Goal: Task Accomplishment & Management: Complete application form

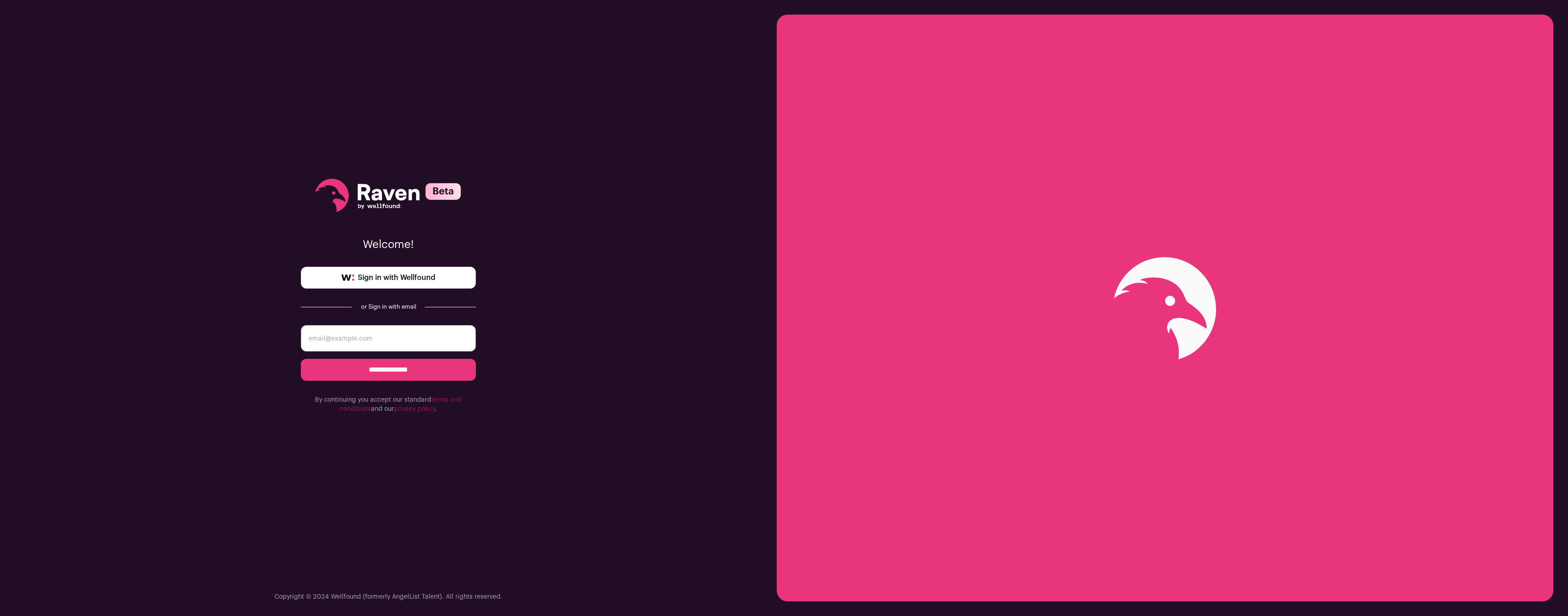
click at [431, 334] on input "email" at bounding box center [388, 338] width 175 height 26
click at [422, 282] on span "Sign in with Wellfound" at bounding box center [396, 278] width 77 height 11
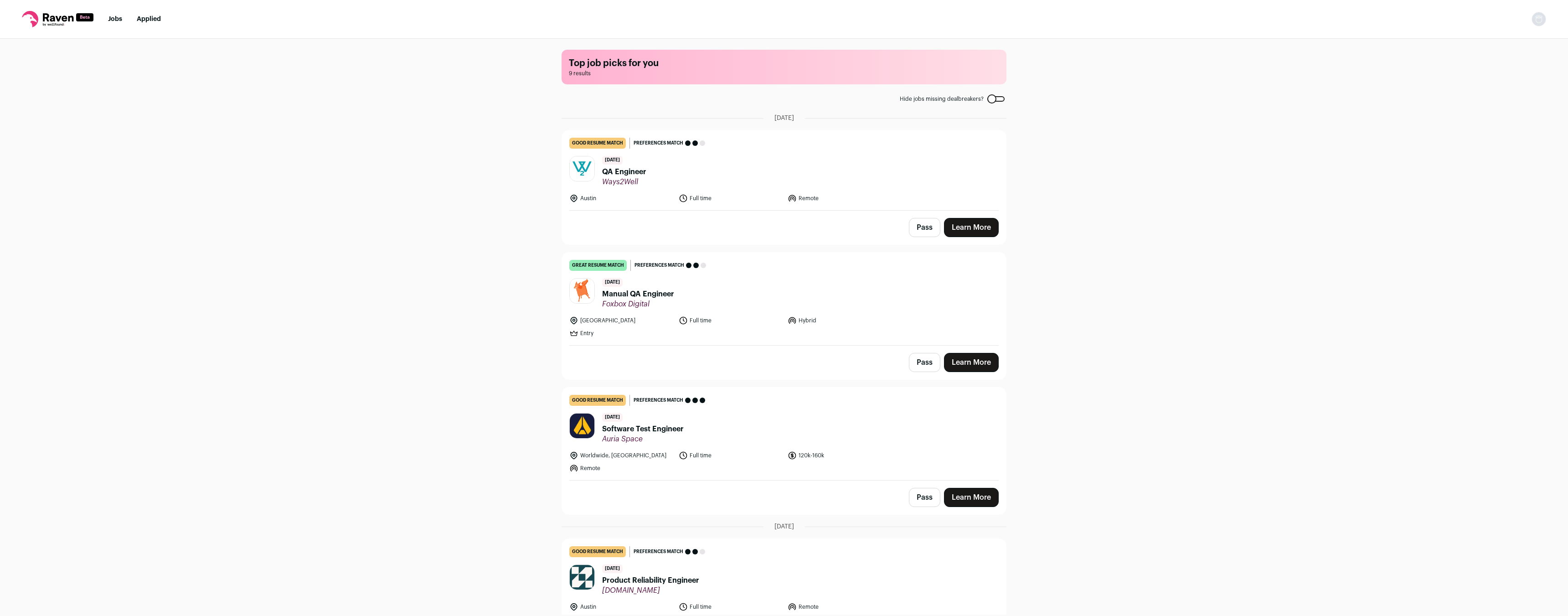
drag, startPoint x: 872, startPoint y: 182, endPoint x: 873, endPoint y: 187, distance: 5.1
click at [872, 183] on header "3 days ago QA Engineer Ways2Well" at bounding box center [783, 171] width 429 height 30
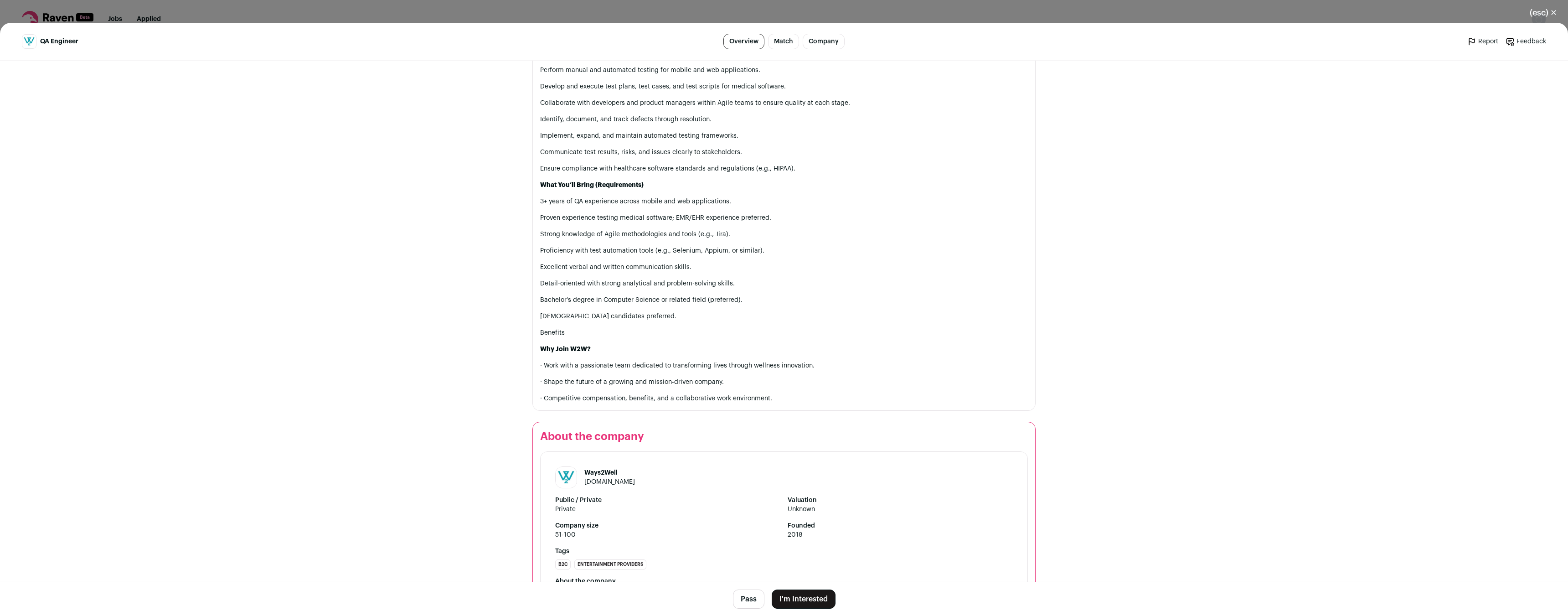
scroll to position [575, 0]
click at [806, 604] on button "I'm Interested" at bounding box center [803, 598] width 64 height 19
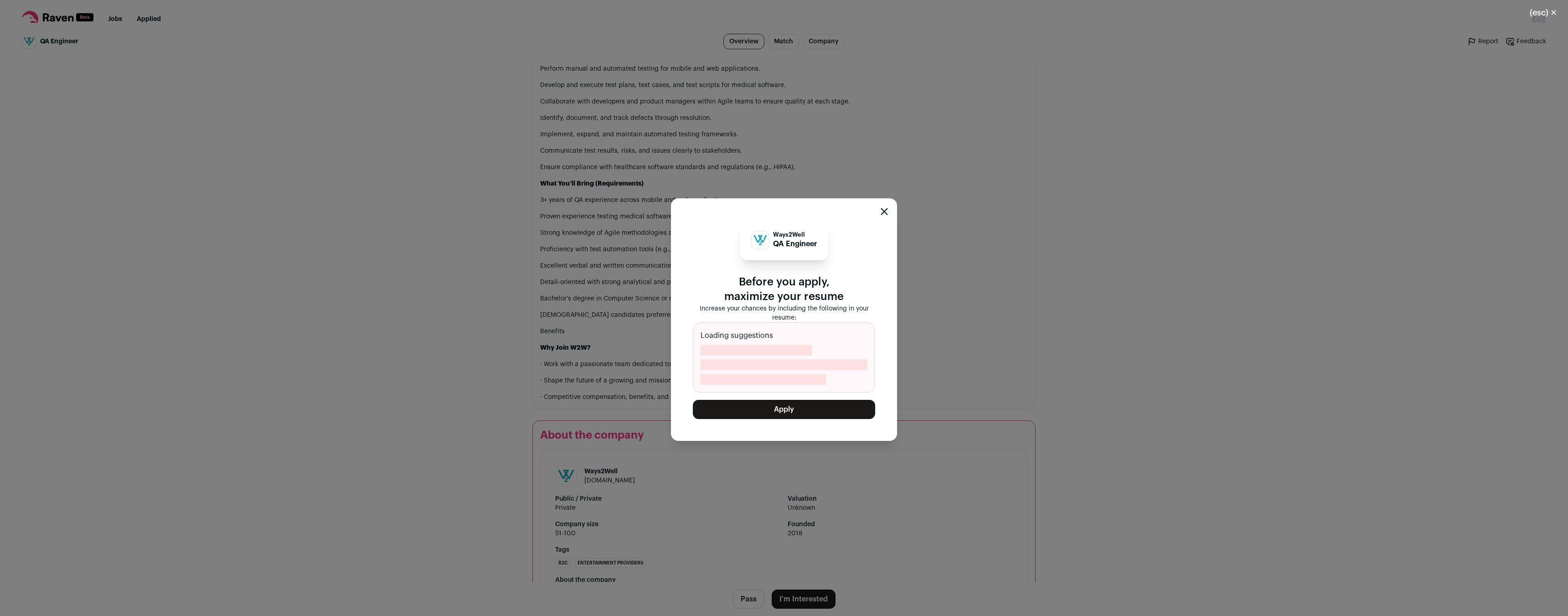
scroll to position [565, 0]
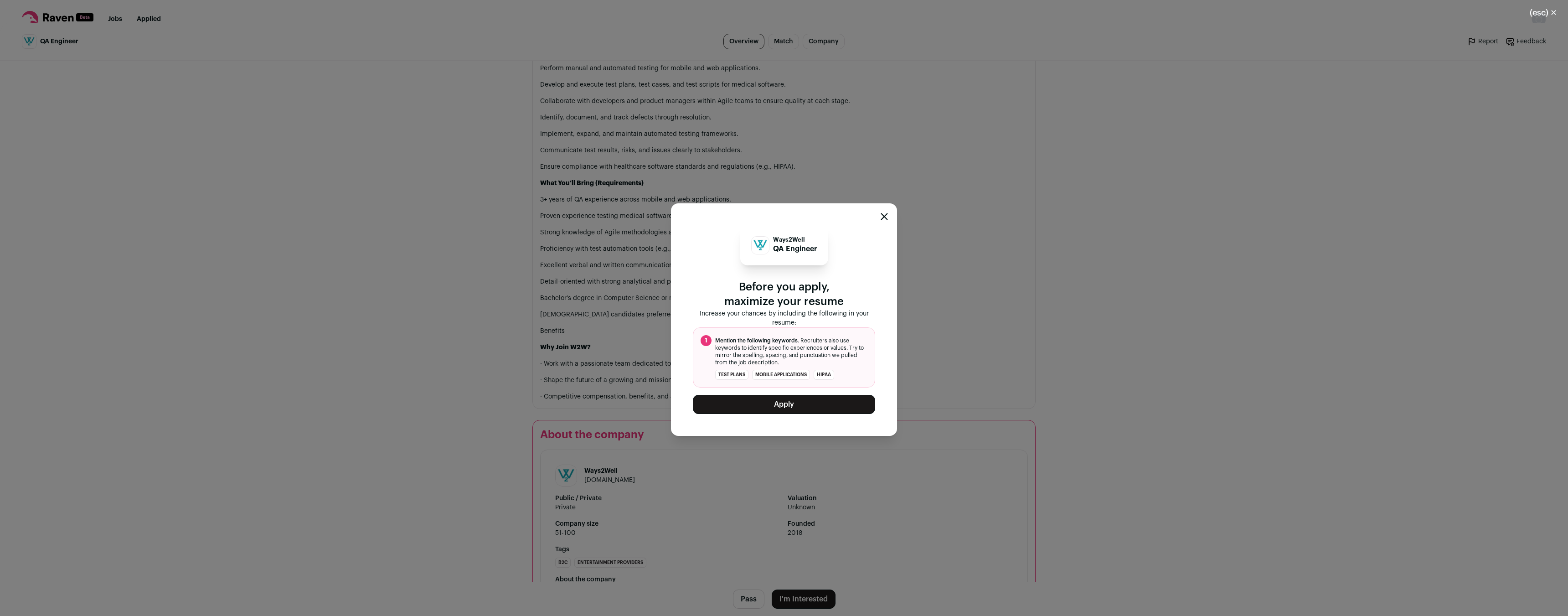
click at [796, 405] on button "Apply" at bounding box center [784, 404] width 183 height 19
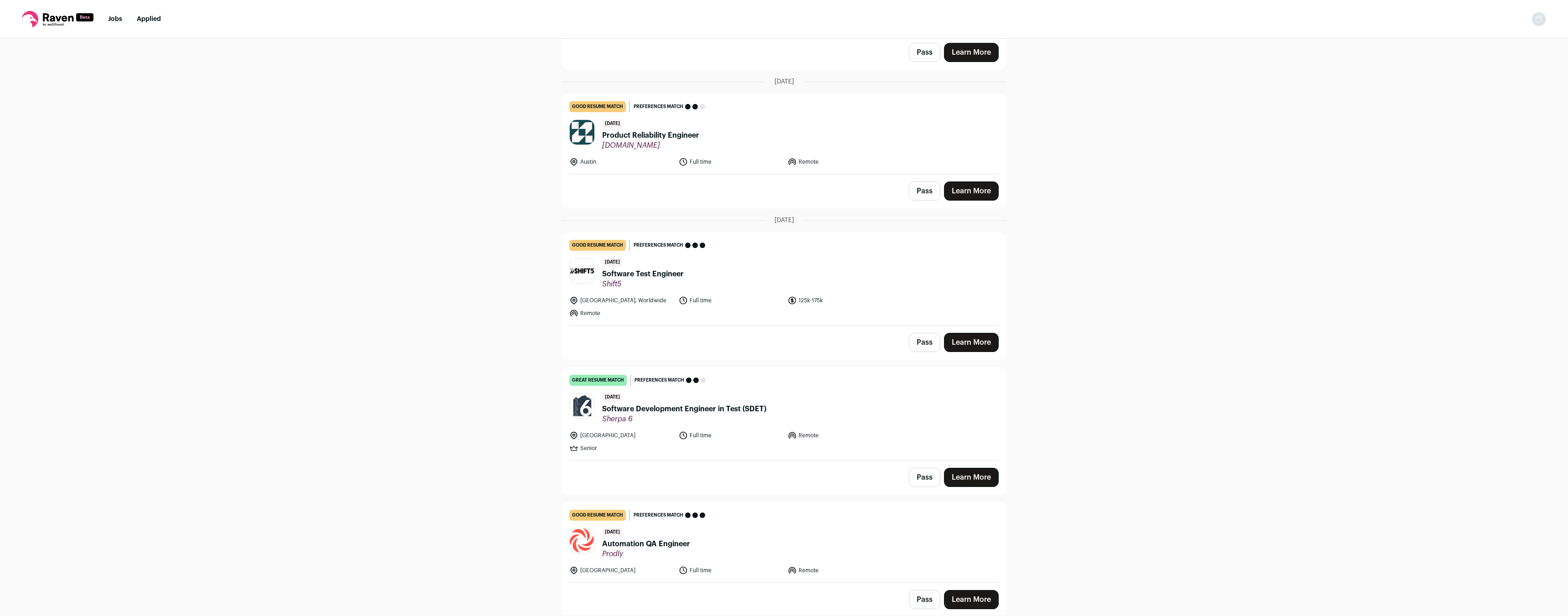
scroll to position [329, 0]
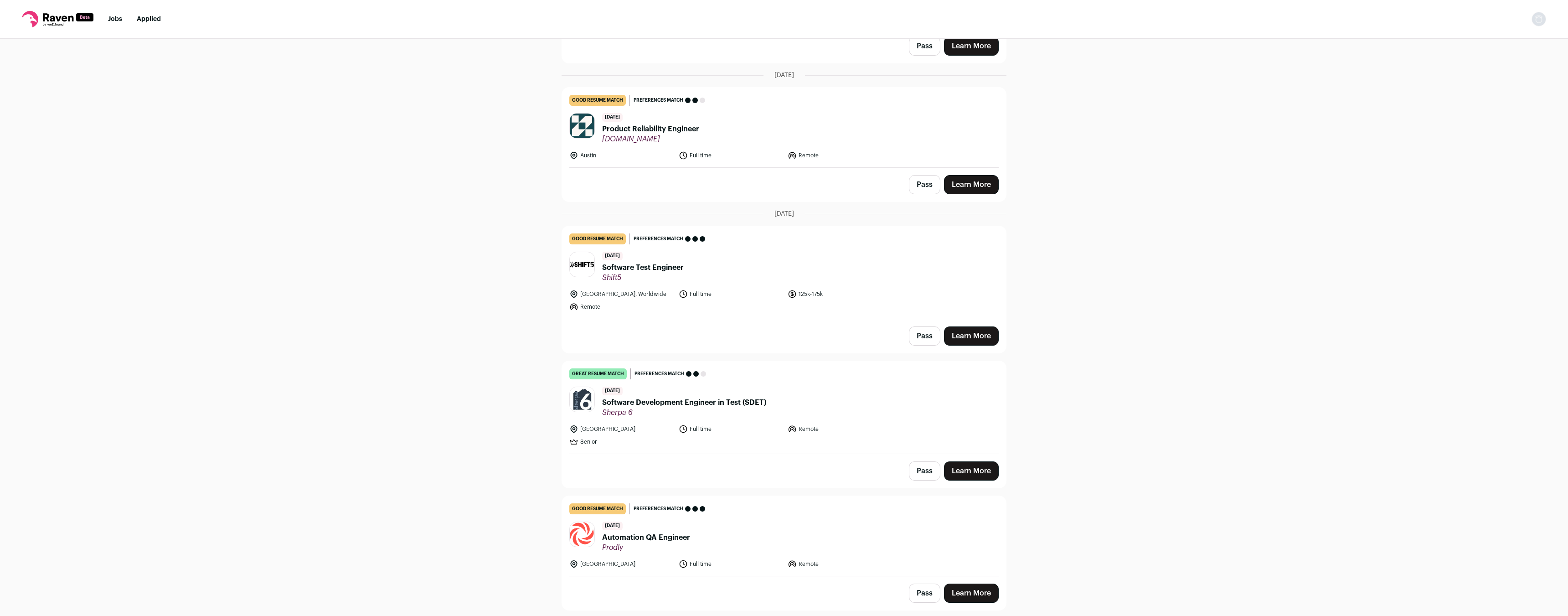
click at [696, 278] on header "24 days ago Software Test Engineer Shift5" at bounding box center [783, 267] width 429 height 30
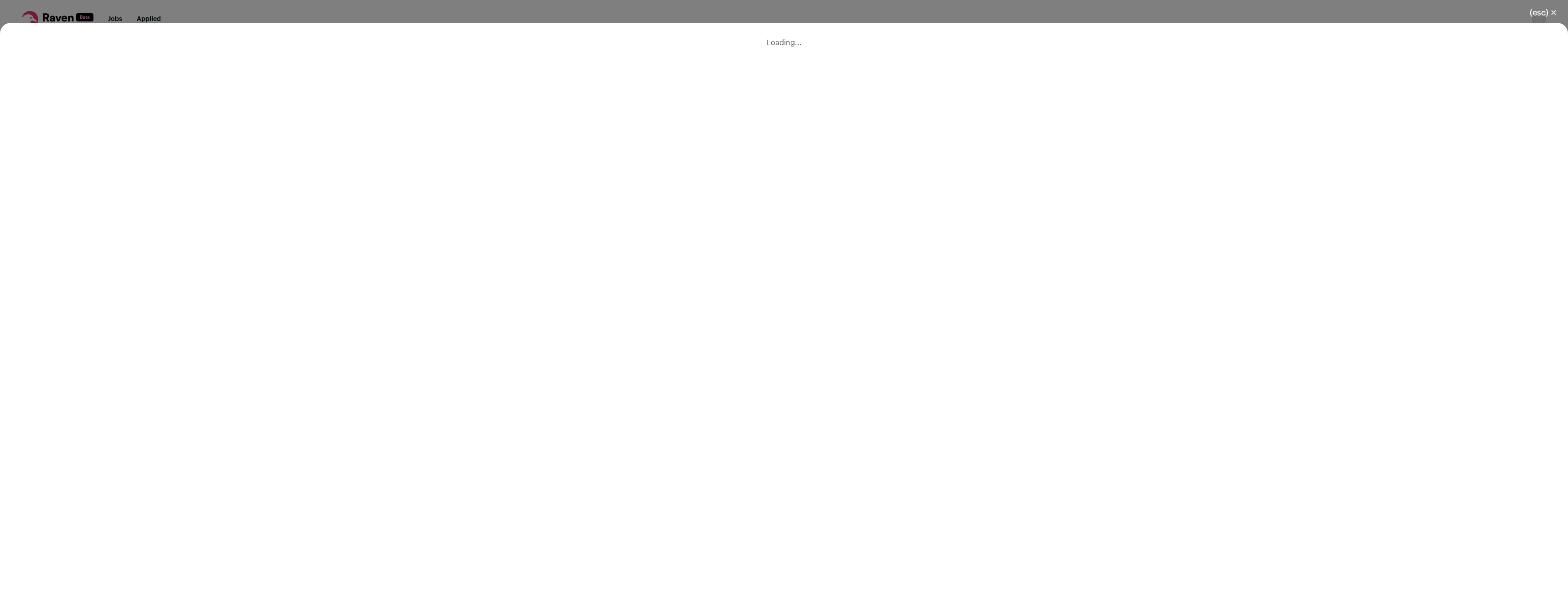
click at [1127, 8] on div "(esc) ✕ Loading..." at bounding box center [784, 308] width 1568 height 616
